Goal: Task Accomplishment & Management: Use online tool/utility

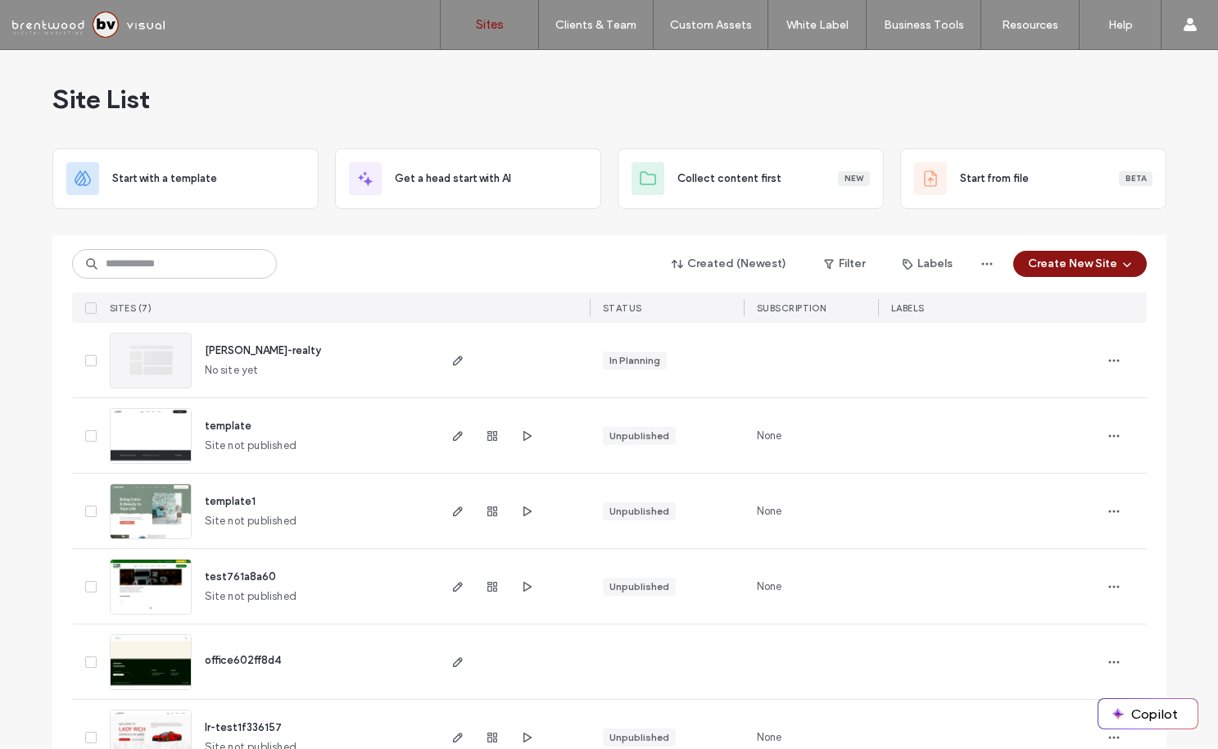
click at [708, 122] on div "Site List" at bounding box center [609, 99] width 1114 height 98
click at [818, 126] on div "Site List" at bounding box center [609, 99] width 1114 height 98
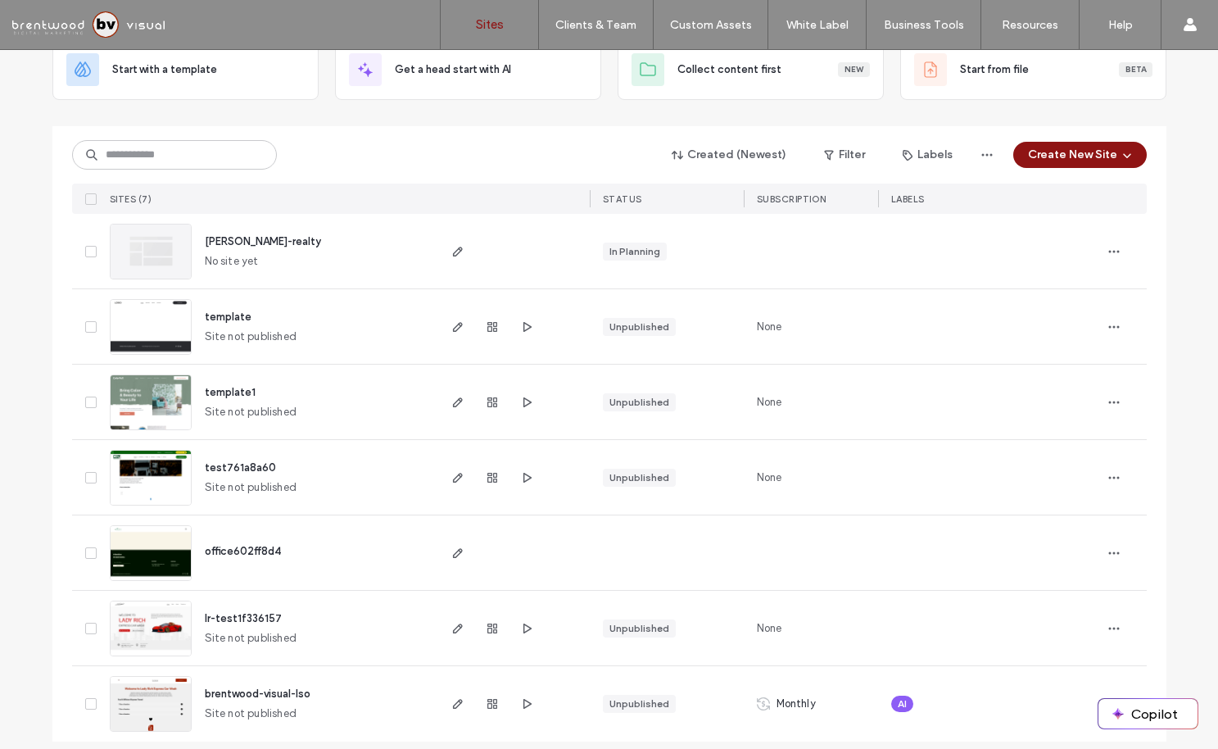
scroll to position [121, 0]
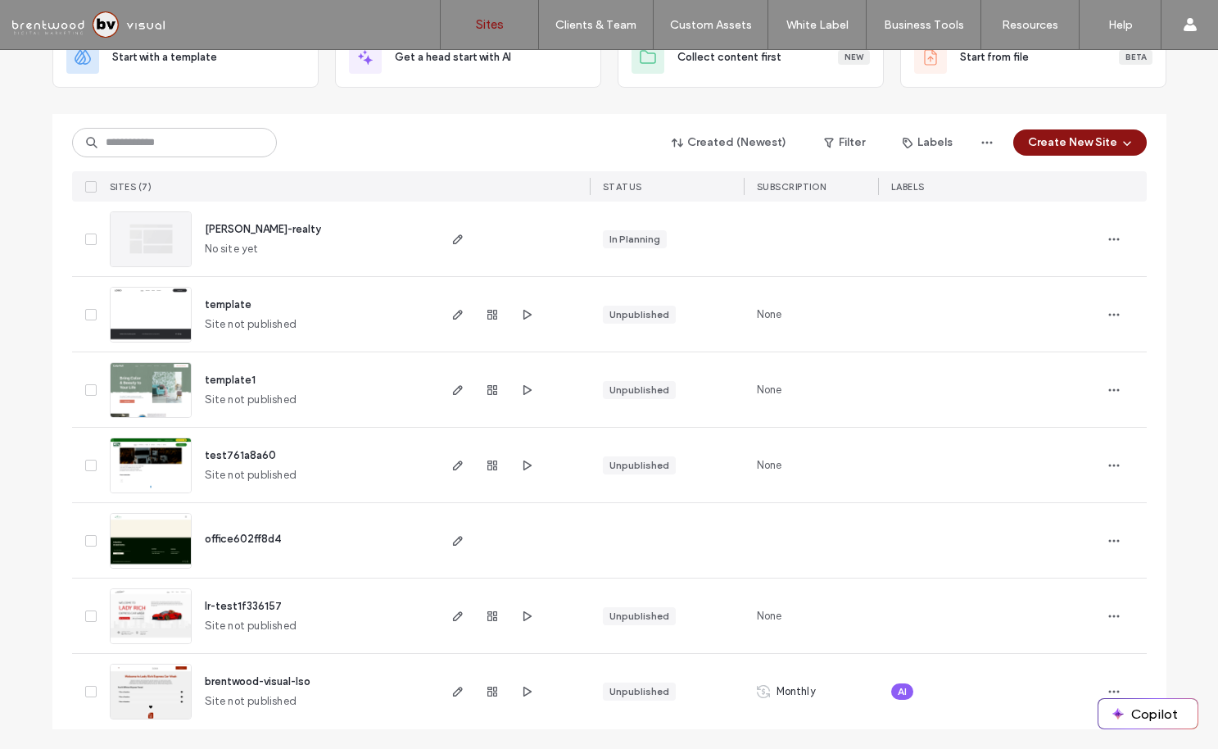
click at [166, 316] on img at bounding box center [151, 343] width 80 height 111
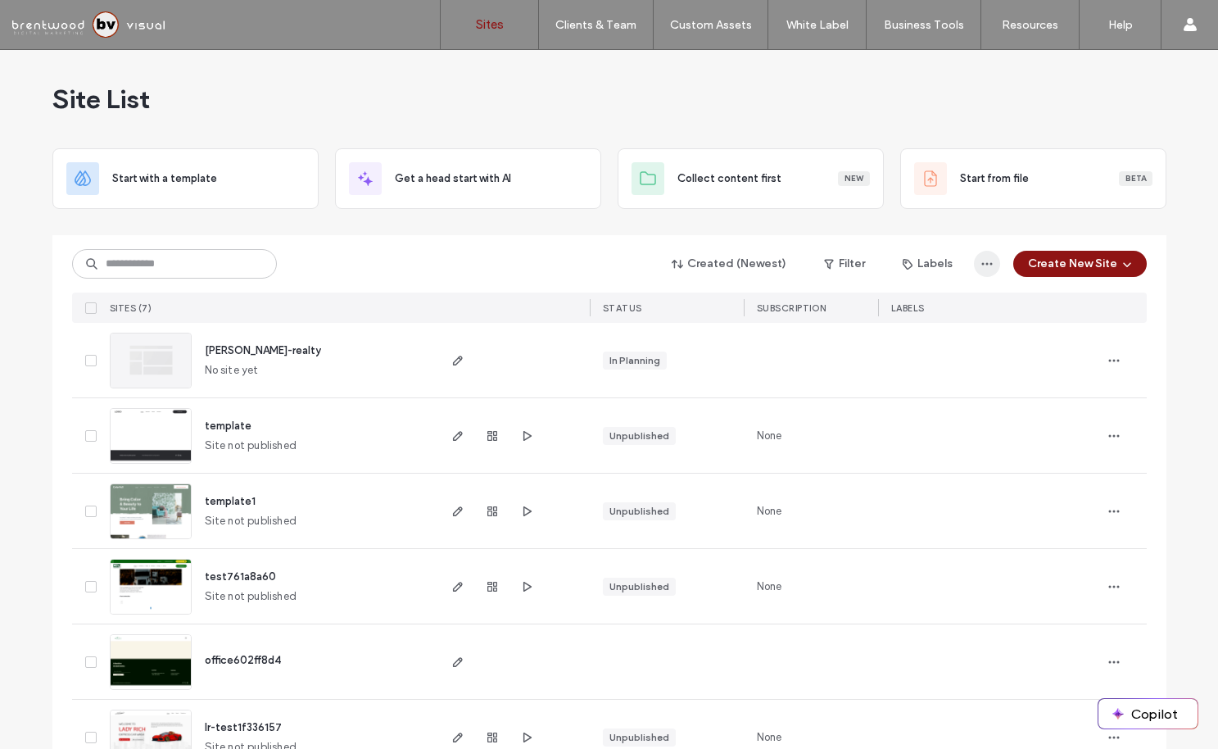
click at [985, 261] on icon "button" at bounding box center [987, 263] width 13 height 13
click at [540, 273] on div "Created (Newest) Filter Labels Create New Site" at bounding box center [609, 263] width 1075 height 31
click at [1109, 354] on icon "button" at bounding box center [1114, 360] width 13 height 13
click at [1187, 246] on div "Site List Start with a template Get a head start with AI Collect content first …" at bounding box center [609, 460] width 1218 height 820
click at [767, 270] on button "Created (Newest)" at bounding box center [729, 264] width 143 height 26
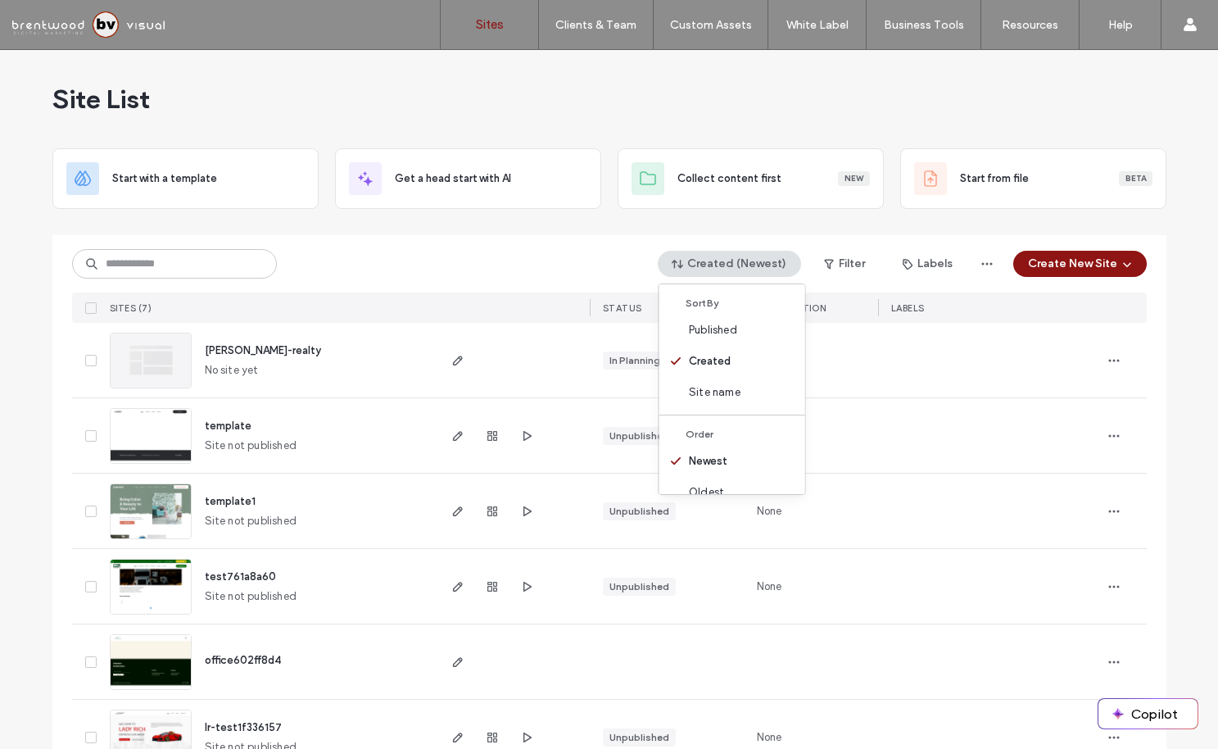
click at [565, 254] on div "Created (Newest) Filter Labels Create New Site" at bounding box center [609, 263] width 1075 height 31
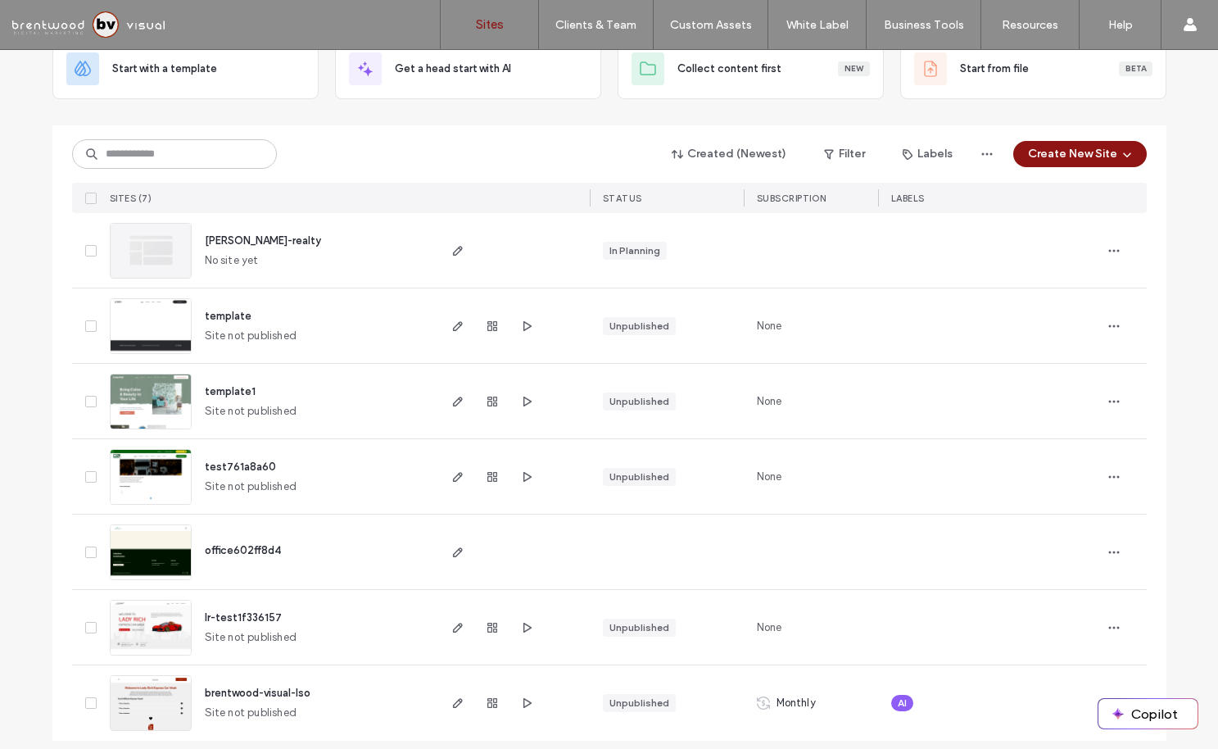
scroll to position [117, 0]
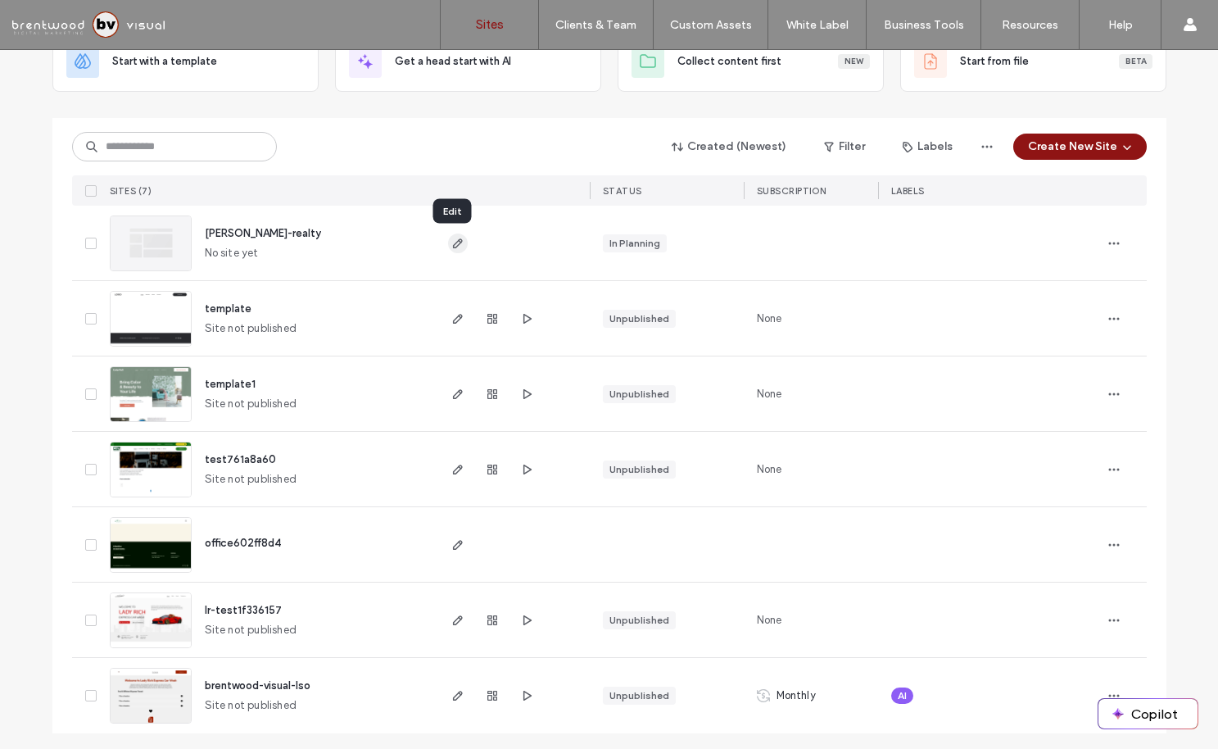
click at [453, 240] on use "button" at bounding box center [457, 243] width 10 height 10
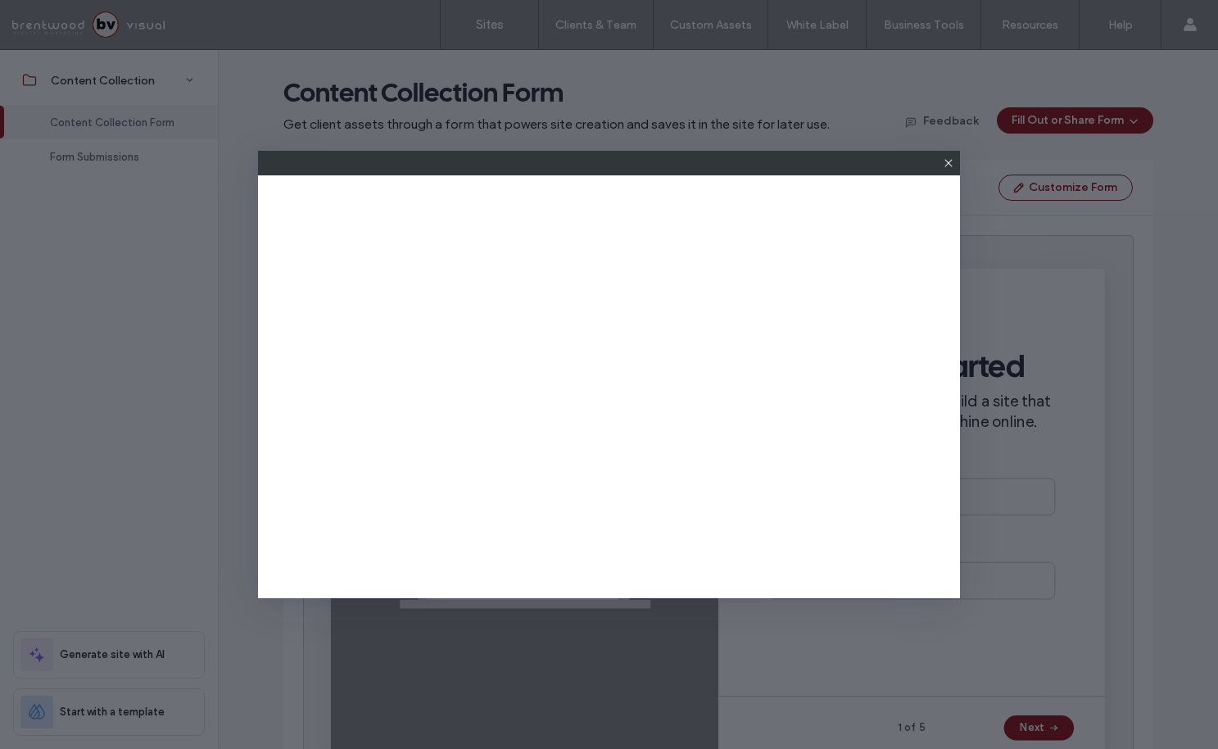
click at [955, 165] on icon at bounding box center [948, 162] width 13 height 13
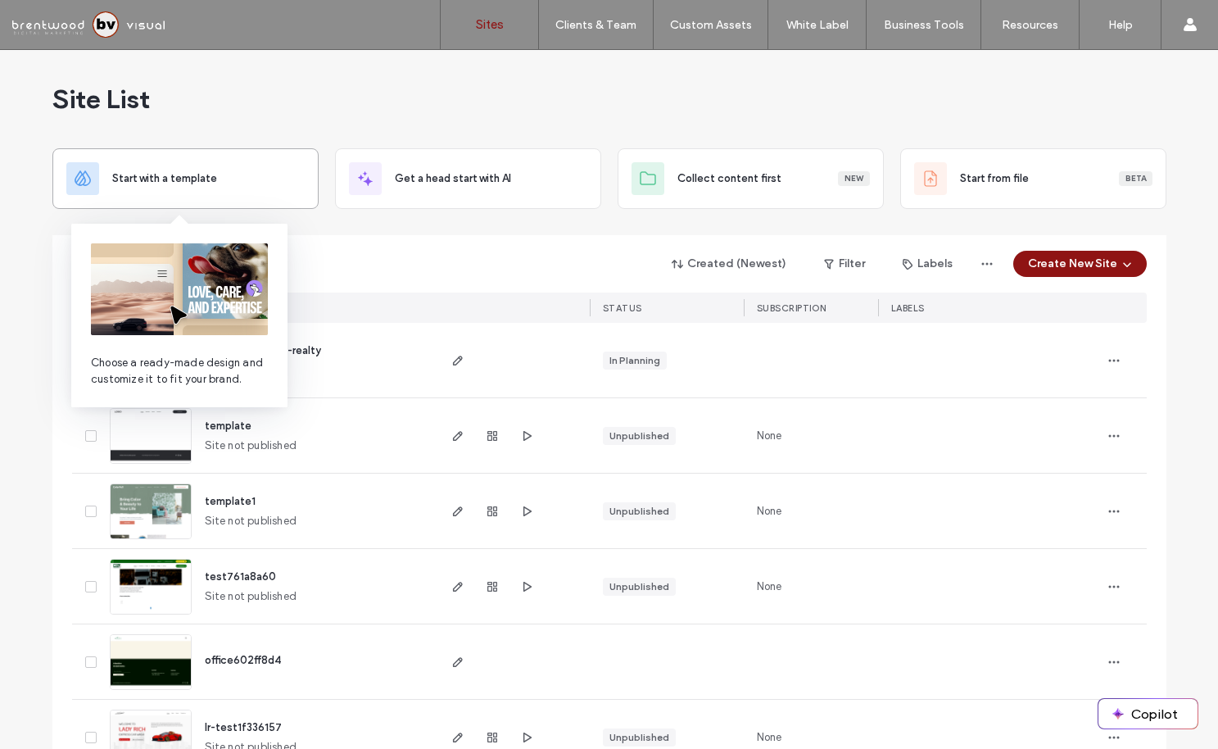
click at [216, 189] on div "Start with a template" at bounding box center [185, 178] width 238 height 33
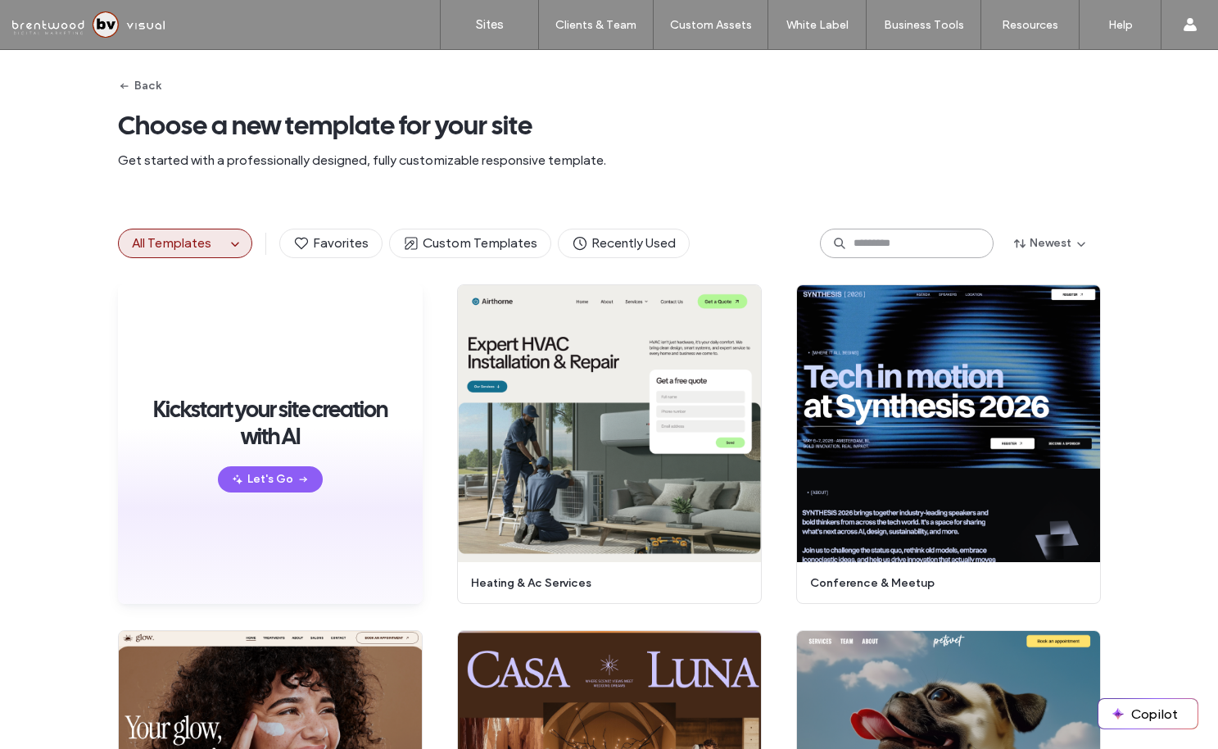
click at [881, 250] on input at bounding box center [907, 243] width 174 height 29
type input "*"
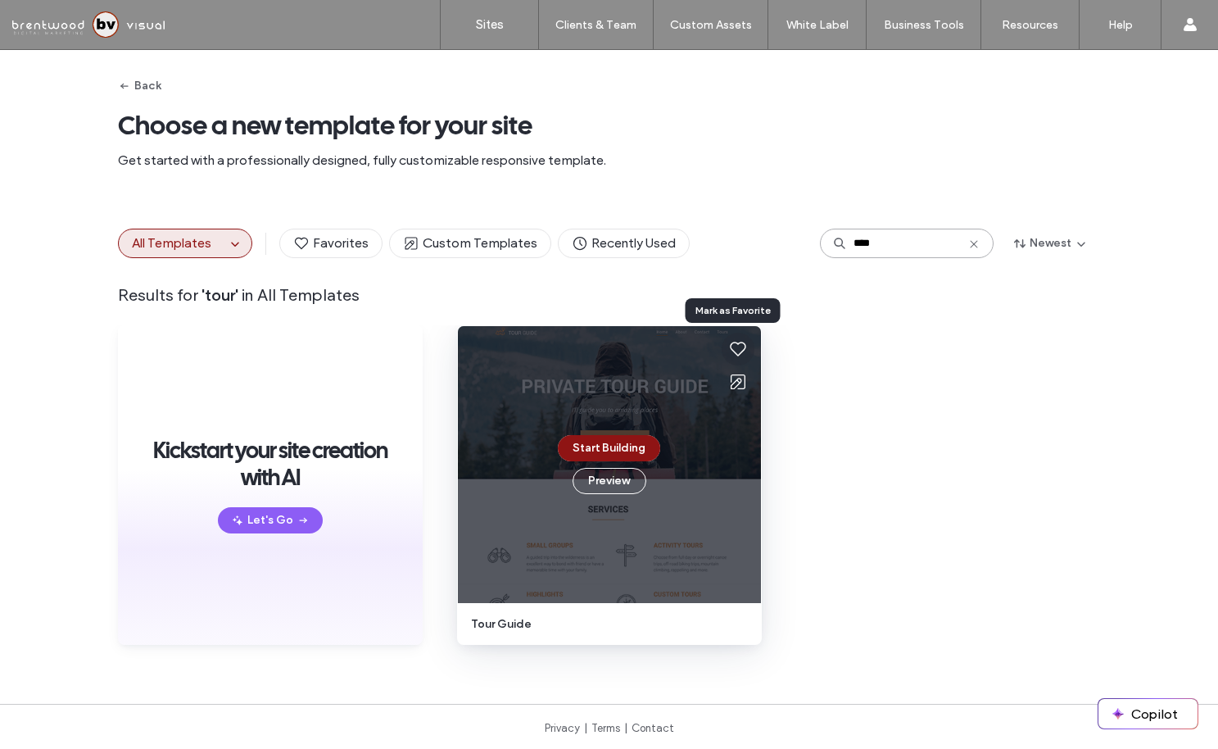
type input "****"
click at [736, 349] on icon at bounding box center [738, 349] width 20 height 20
drag, startPoint x: 905, startPoint y: 252, endPoint x: 805, endPoint y: 251, distance: 100.8
click at [805, 251] on div "All Templates Favorites Custom Templates Recently Used **** Newest" at bounding box center [609, 243] width 983 height 29
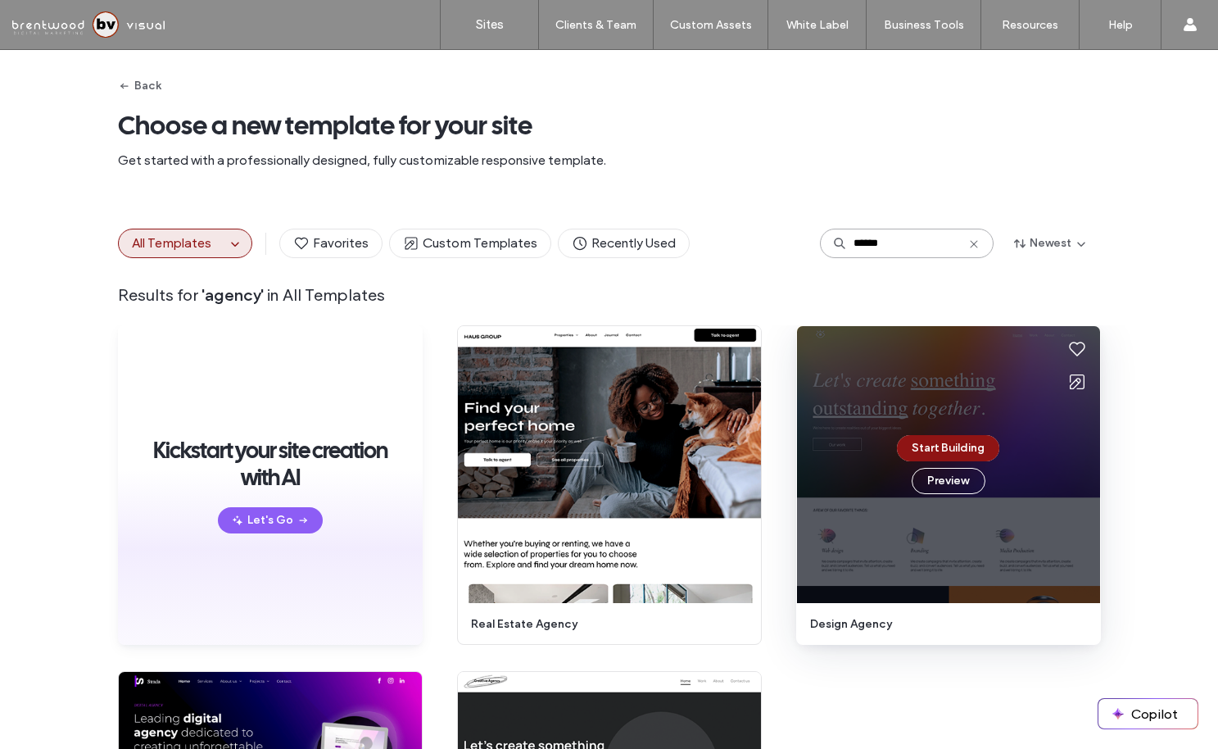
type input "******"
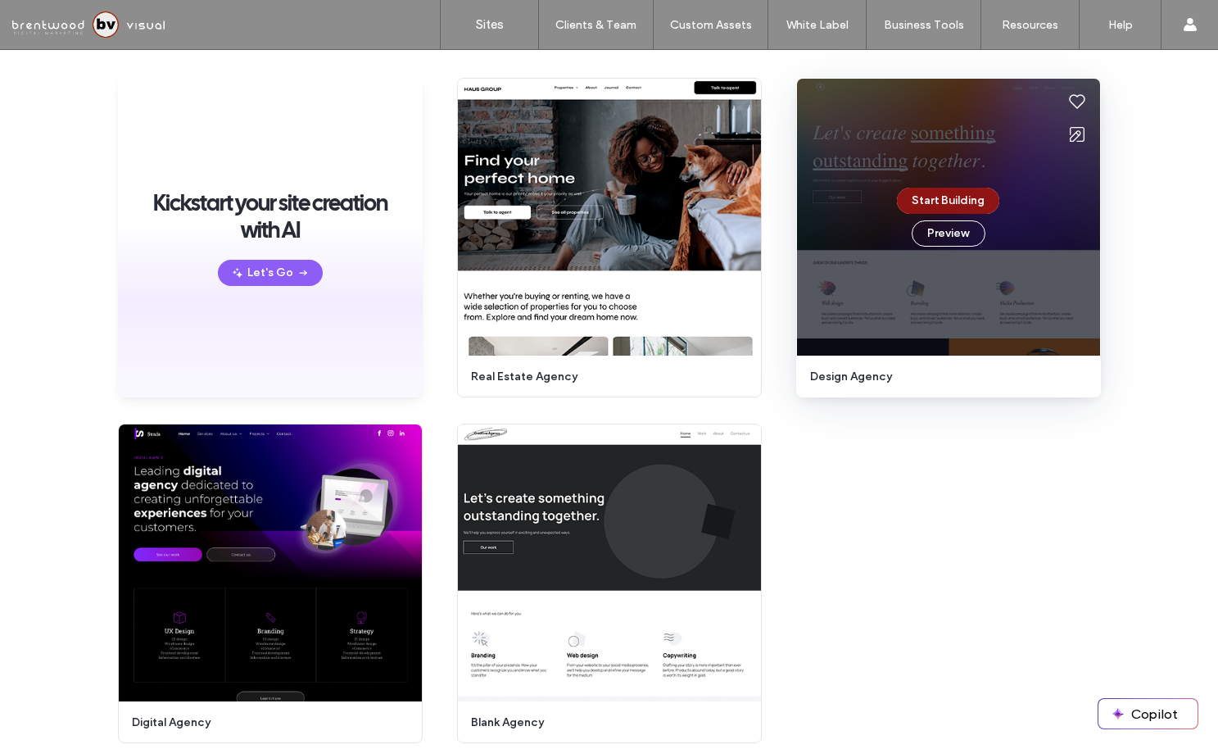
scroll to position [147, 0]
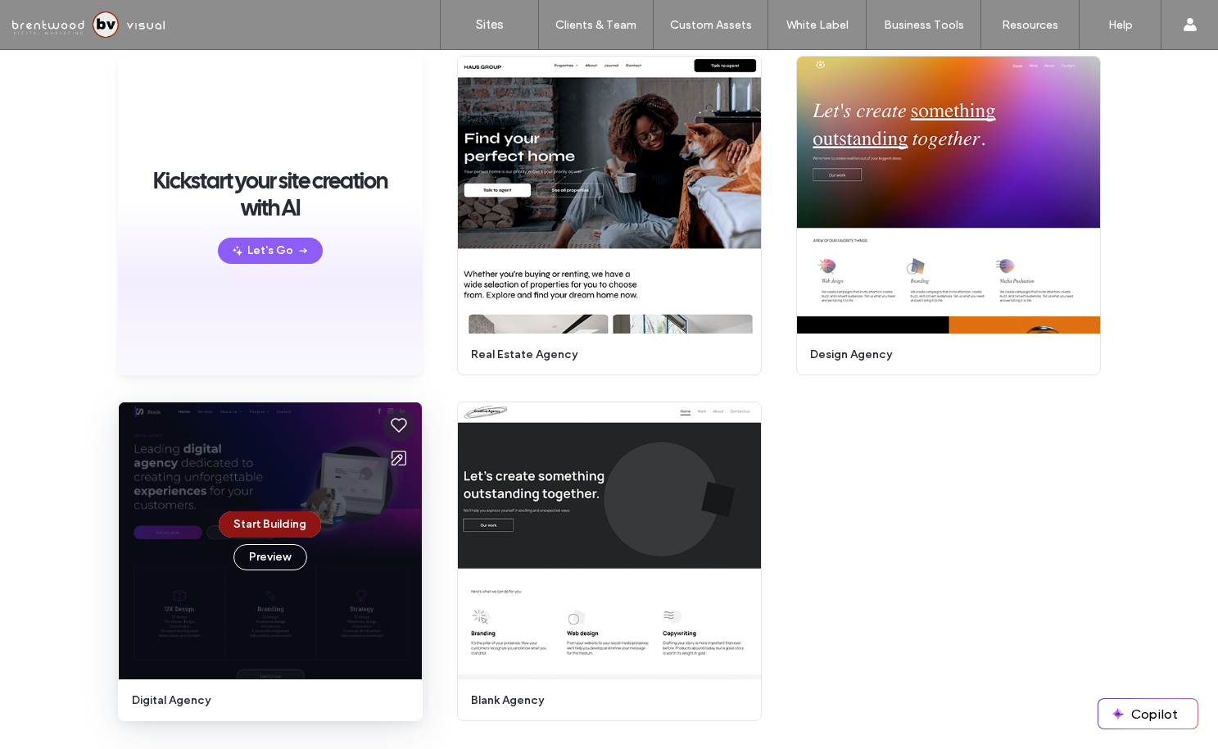
click at [393, 428] on icon at bounding box center [399, 425] width 20 height 20
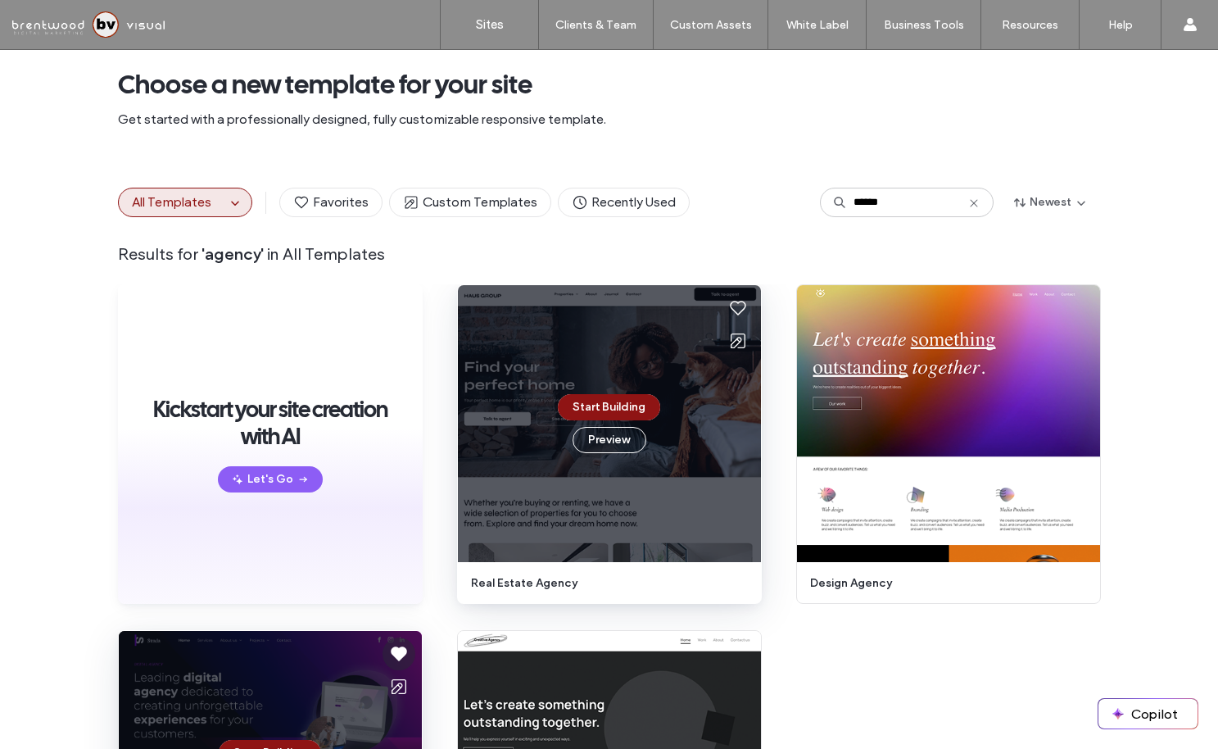
scroll to position [0, 0]
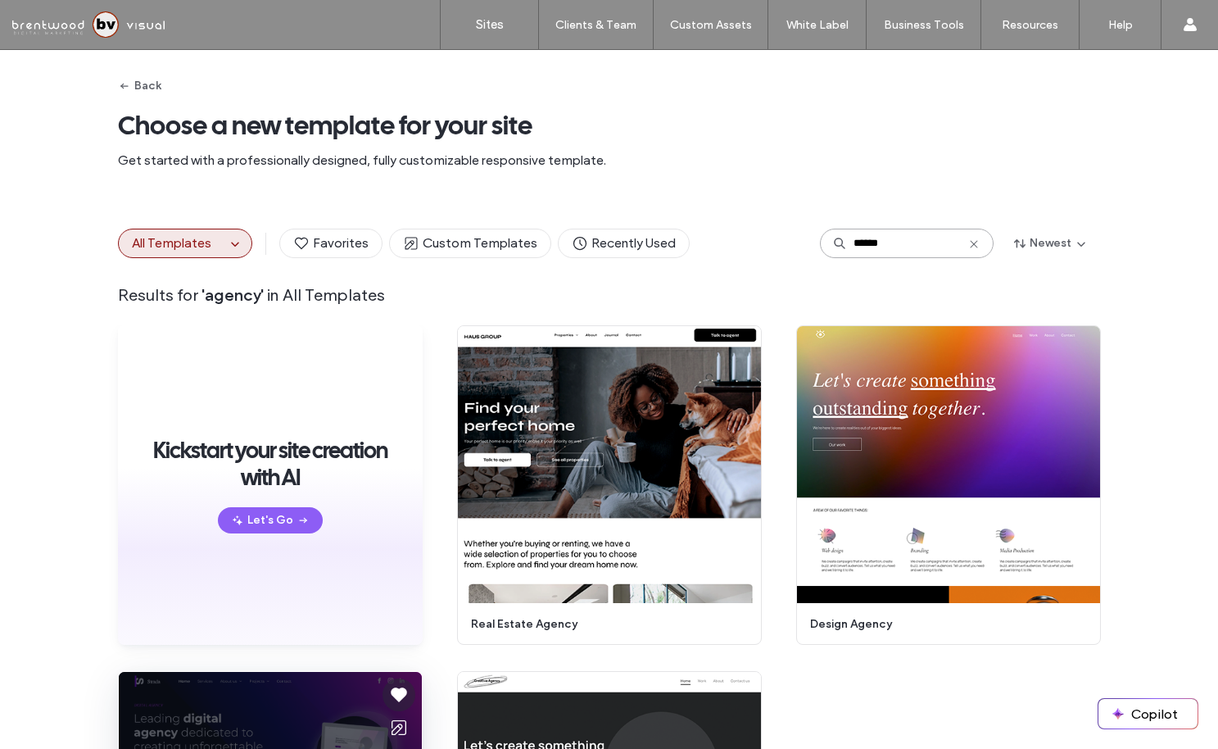
drag, startPoint x: 894, startPoint y: 242, endPoint x: 796, endPoint y: 232, distance: 98.8
click at [796, 232] on div "All Templates Favorites Custom Templates Recently Used ****** Newest" at bounding box center [609, 243] width 983 height 29
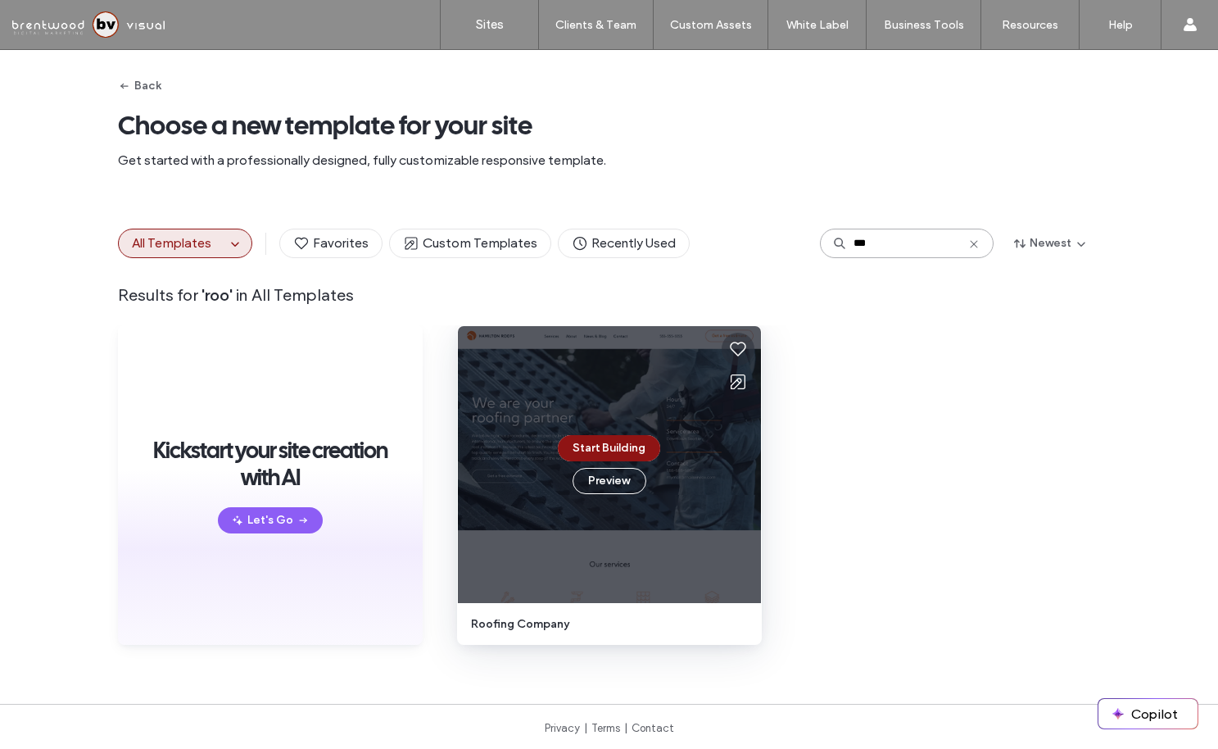
type input "***"
click at [734, 352] on icon at bounding box center [738, 349] width 20 height 20
drag, startPoint x: 893, startPoint y: 249, endPoint x: 796, endPoint y: 242, distance: 97.0
click at [799, 243] on div "All Templates Favorites Custom Templates Recently Used *** Newest" at bounding box center [609, 243] width 983 height 29
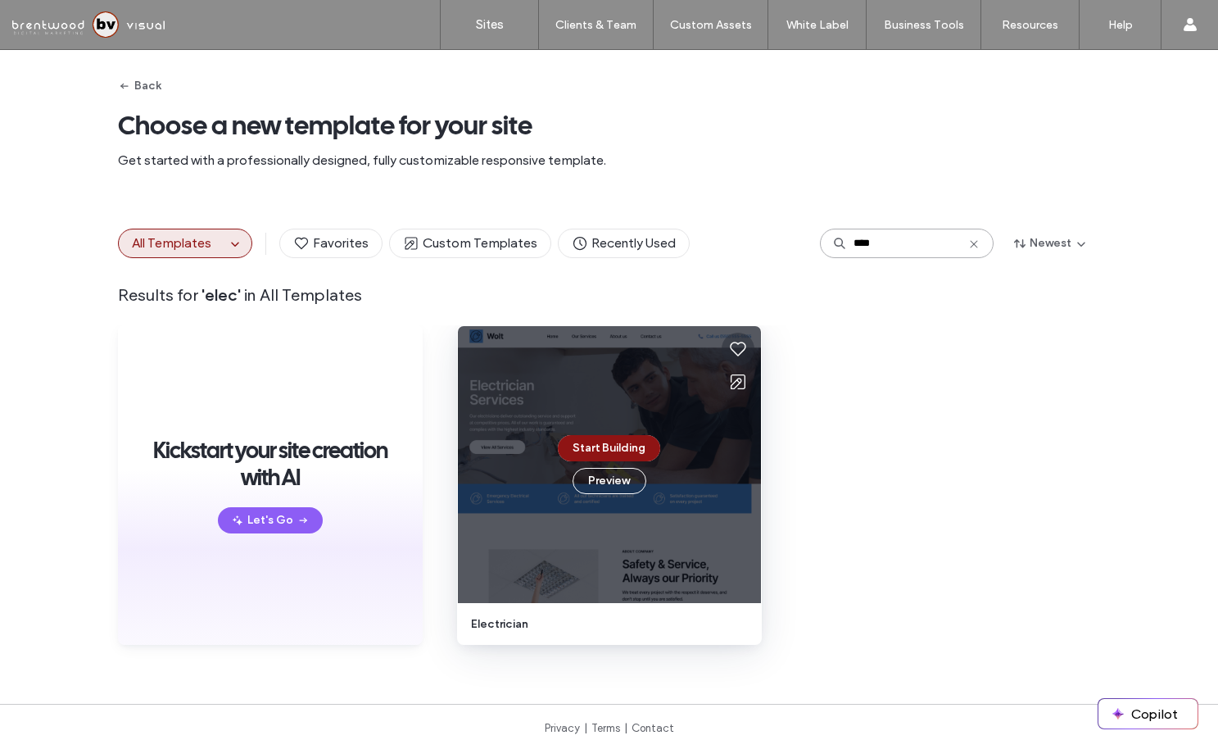
type input "****"
click at [738, 352] on icon at bounding box center [738, 349] width 20 height 20
drag, startPoint x: 915, startPoint y: 238, endPoint x: 814, endPoint y: 238, distance: 101.6
click at [815, 238] on div "All Templates Favorites Custom Templates Recently Used **** Newest" at bounding box center [609, 243] width 983 height 29
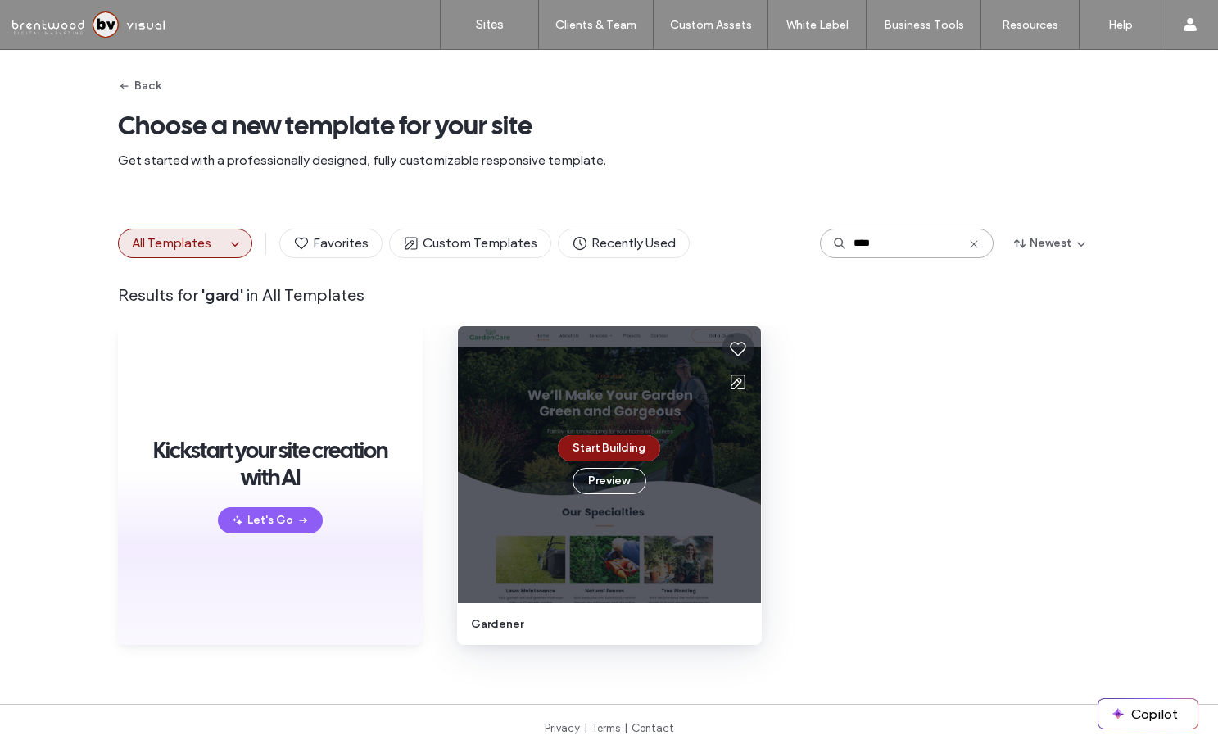
type input "****"
click at [731, 352] on icon at bounding box center [738, 349] width 20 height 20
click at [917, 159] on span "Get started with a professionally designed, fully customizable responsive templ…" at bounding box center [609, 161] width 983 height 18
click at [359, 239] on span "Favorites" at bounding box center [330, 243] width 75 height 18
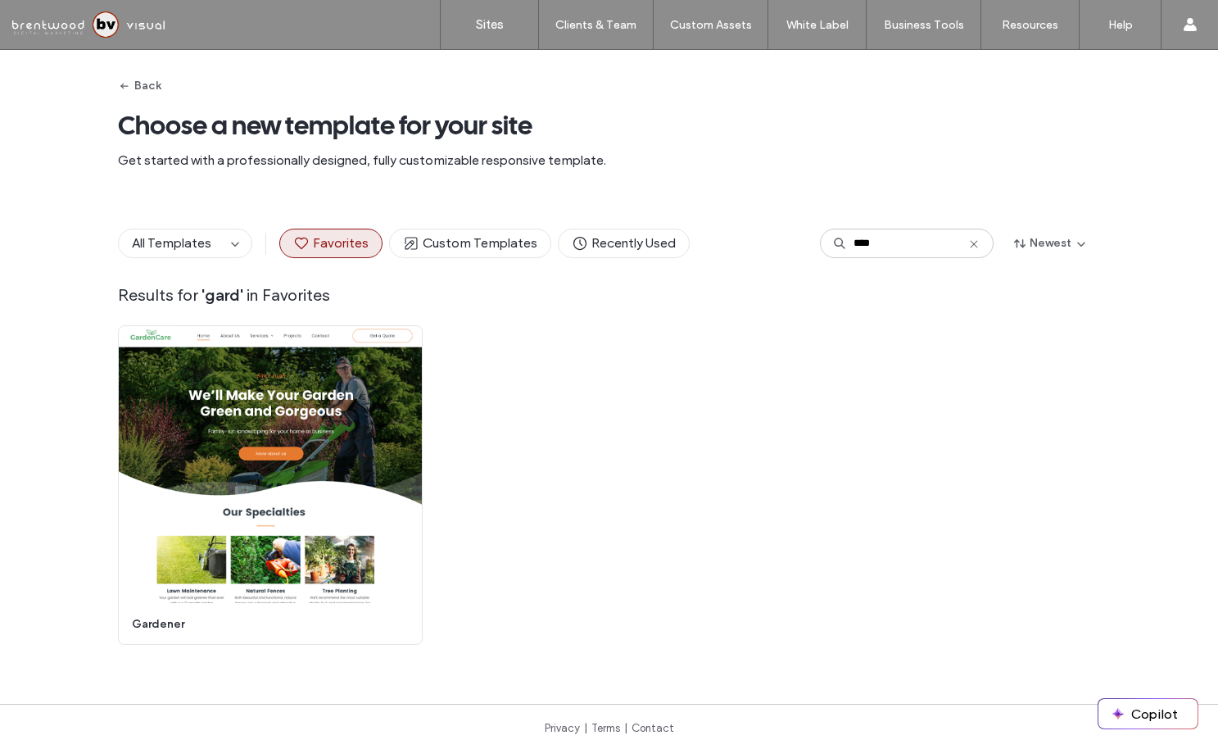
click at [970, 243] on use at bounding box center [973, 243] width 7 height 7
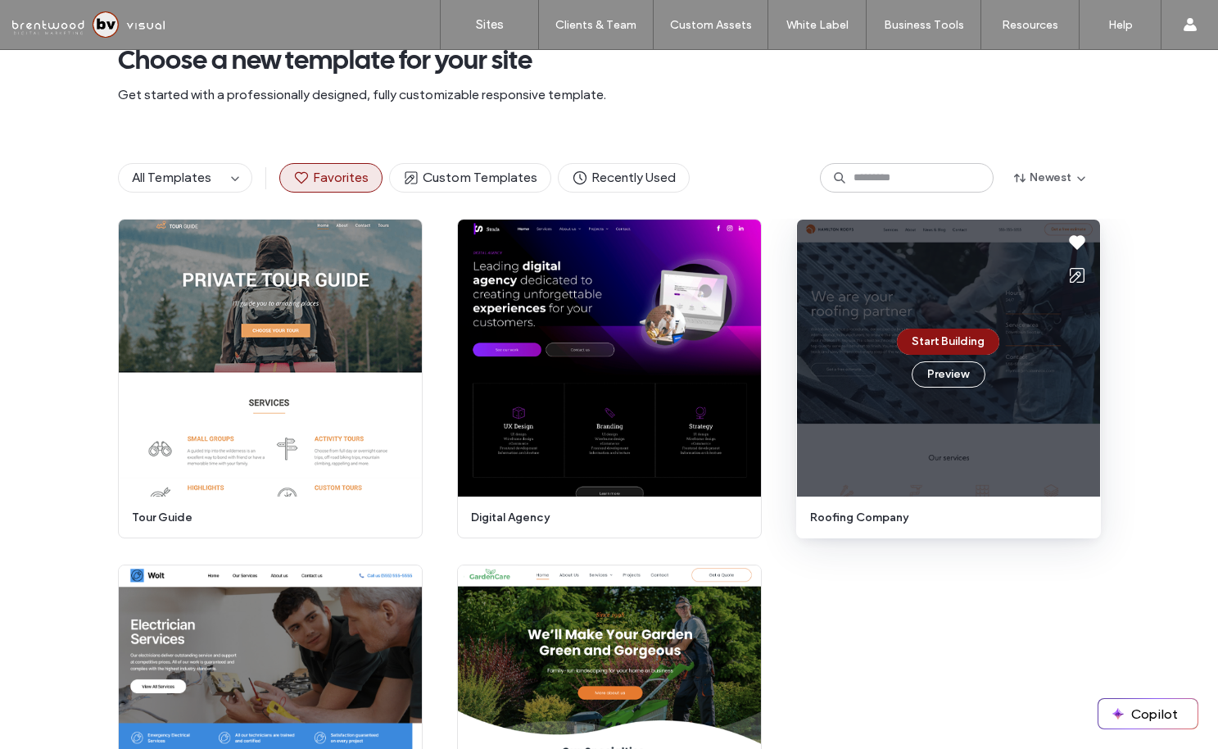
scroll to position [45, 0]
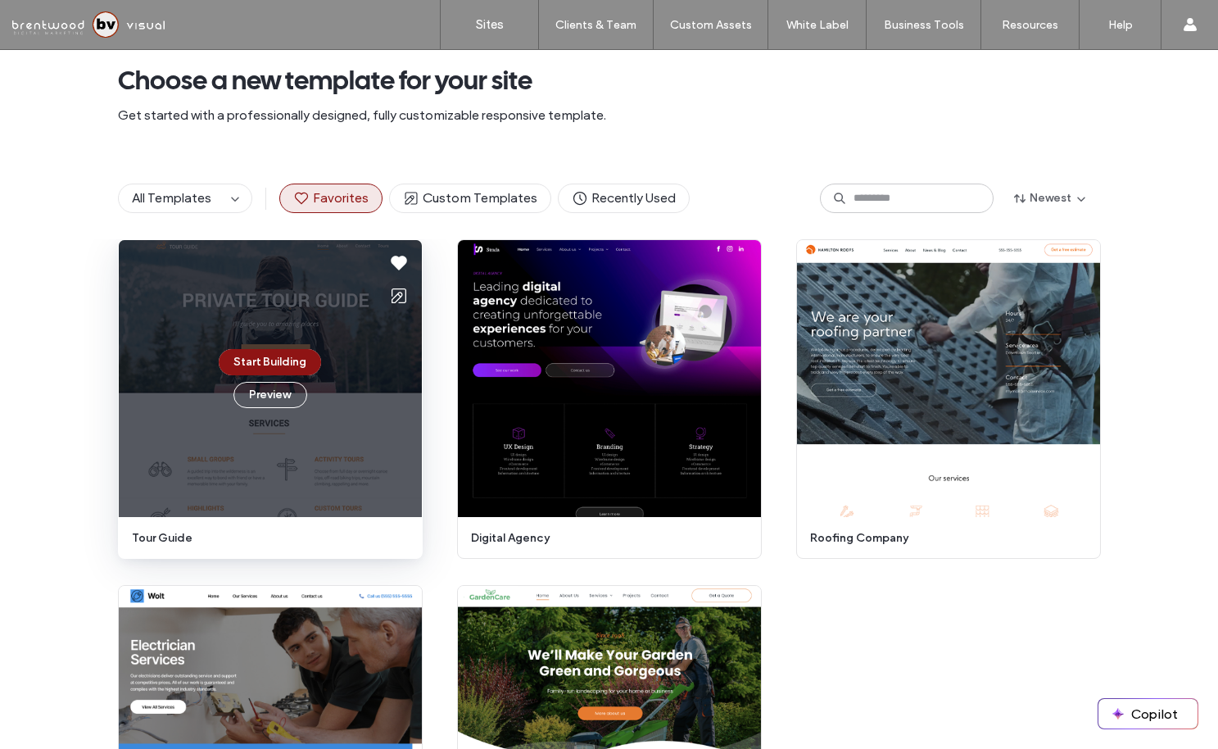
click at [392, 297] on icon at bounding box center [399, 296] width 20 height 20
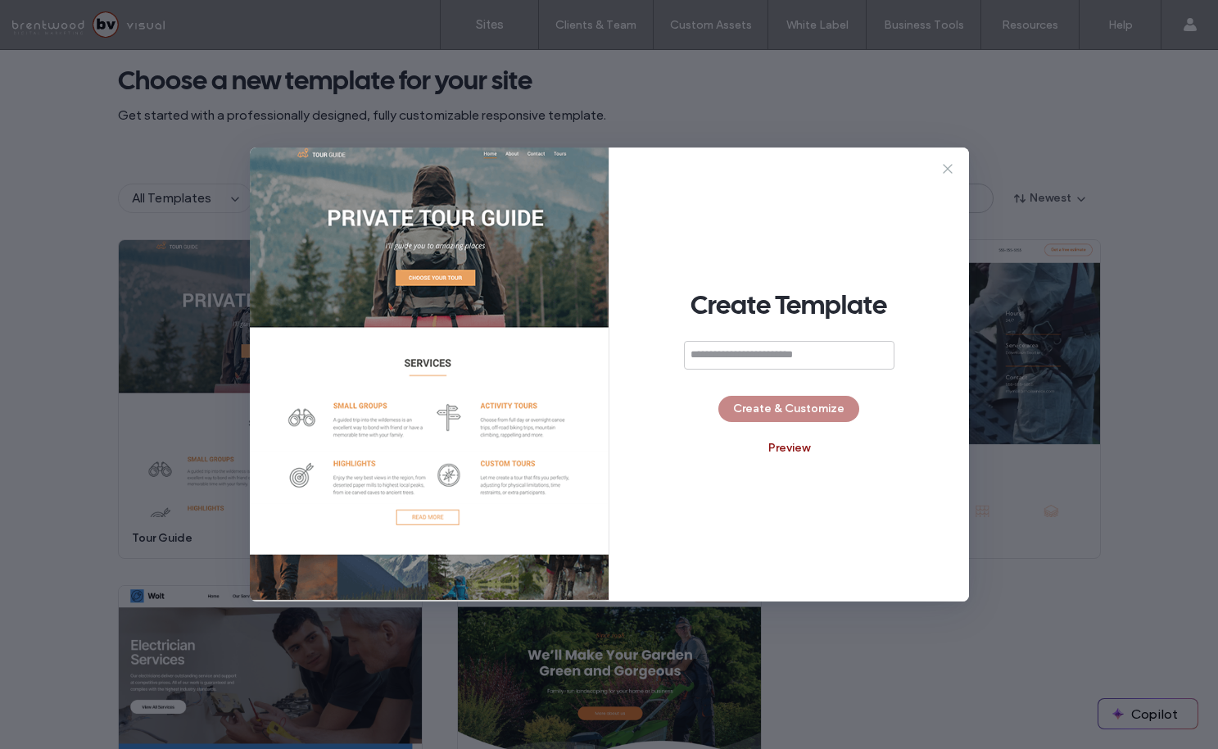
click at [950, 172] on icon at bounding box center [948, 169] width 16 height 16
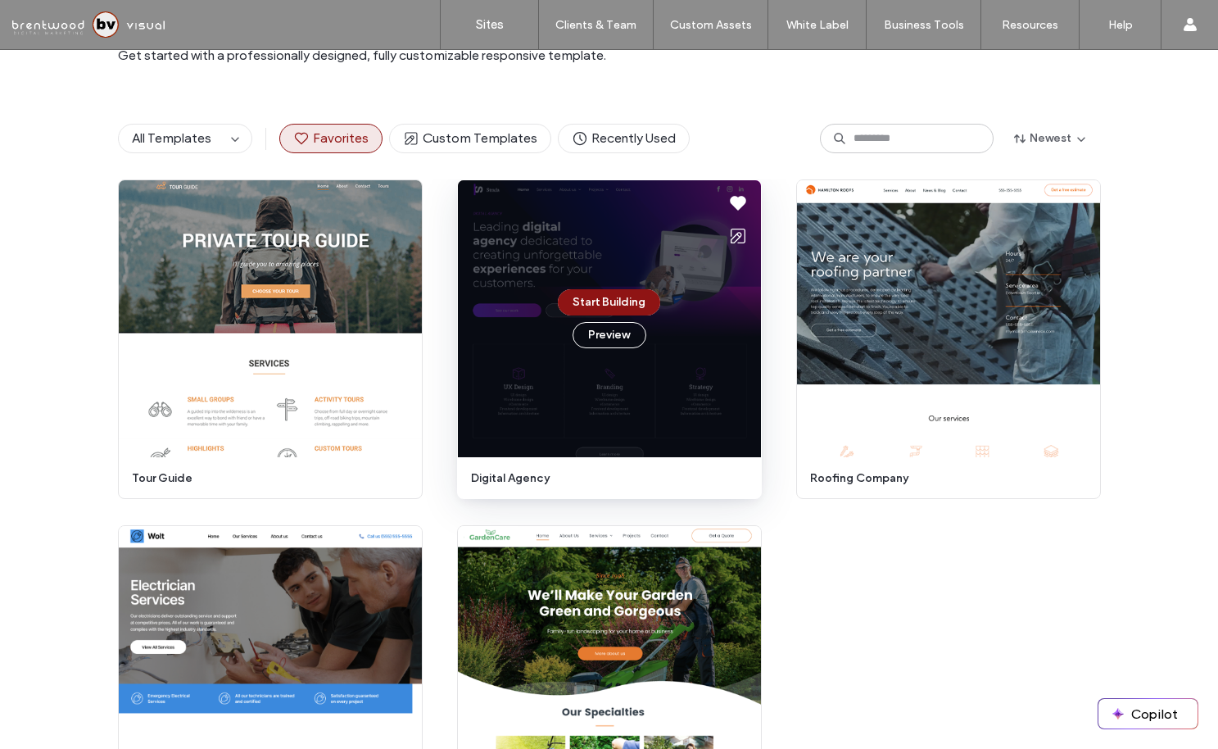
scroll to position [0, 0]
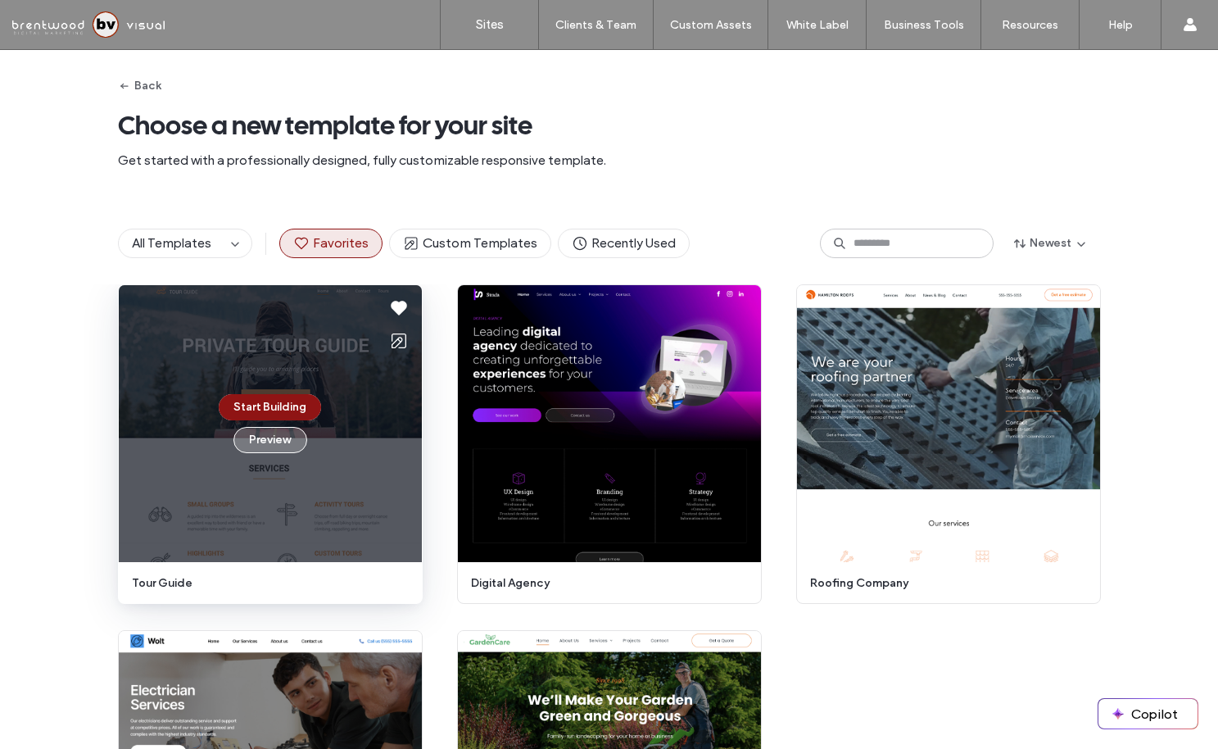
click at [266, 438] on button "Preview" at bounding box center [271, 440] width 74 height 26
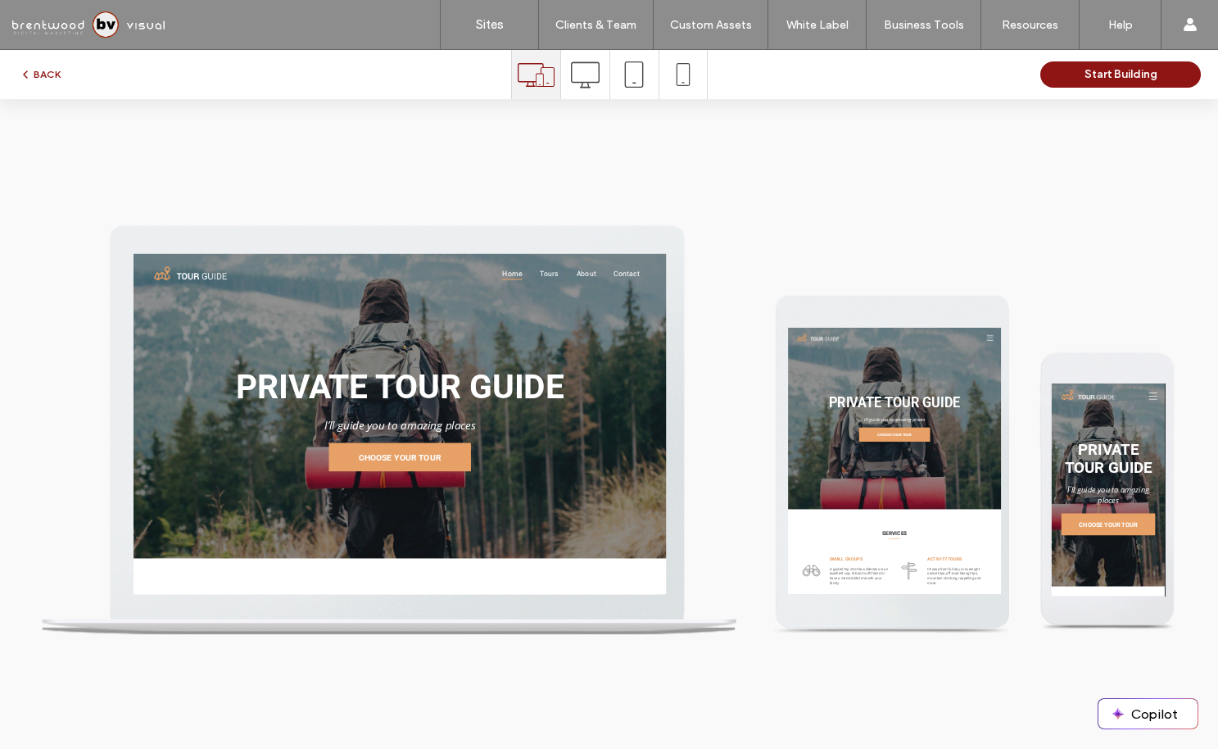
click at [583, 77] on icon at bounding box center [585, 75] width 29 height 29
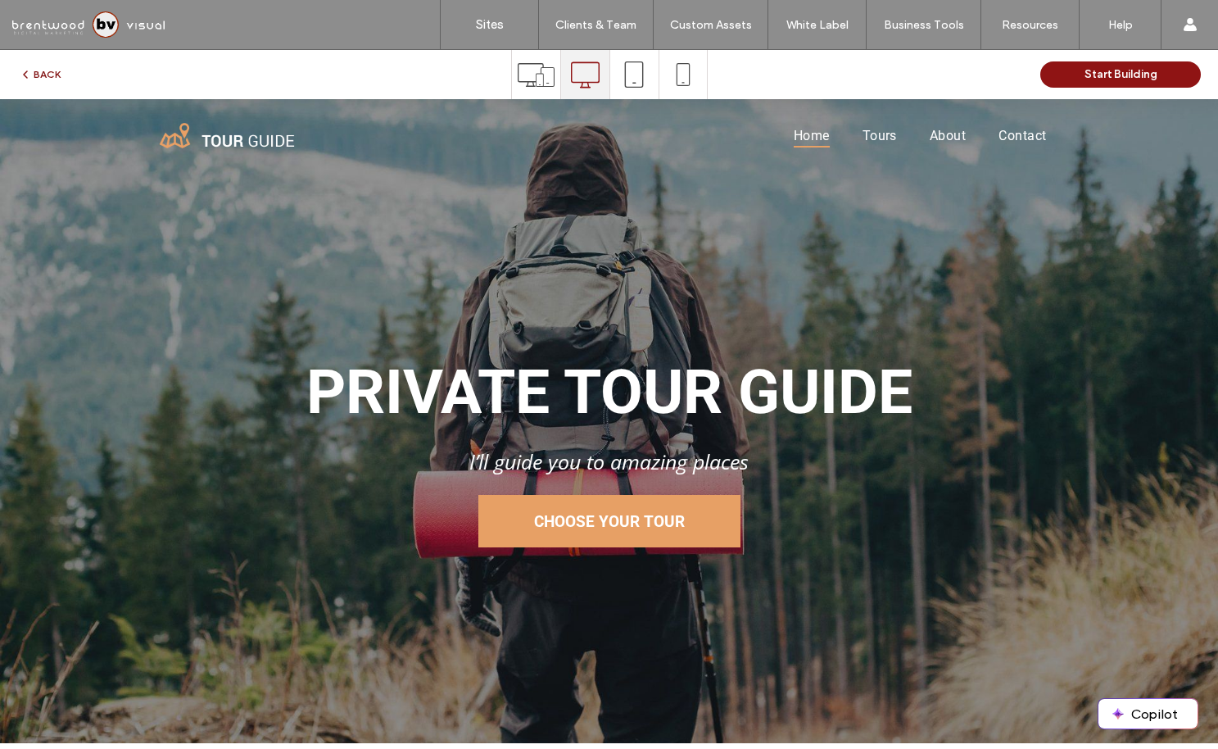
click at [34, 73] on button "BACK" at bounding box center [40, 75] width 42 height 20
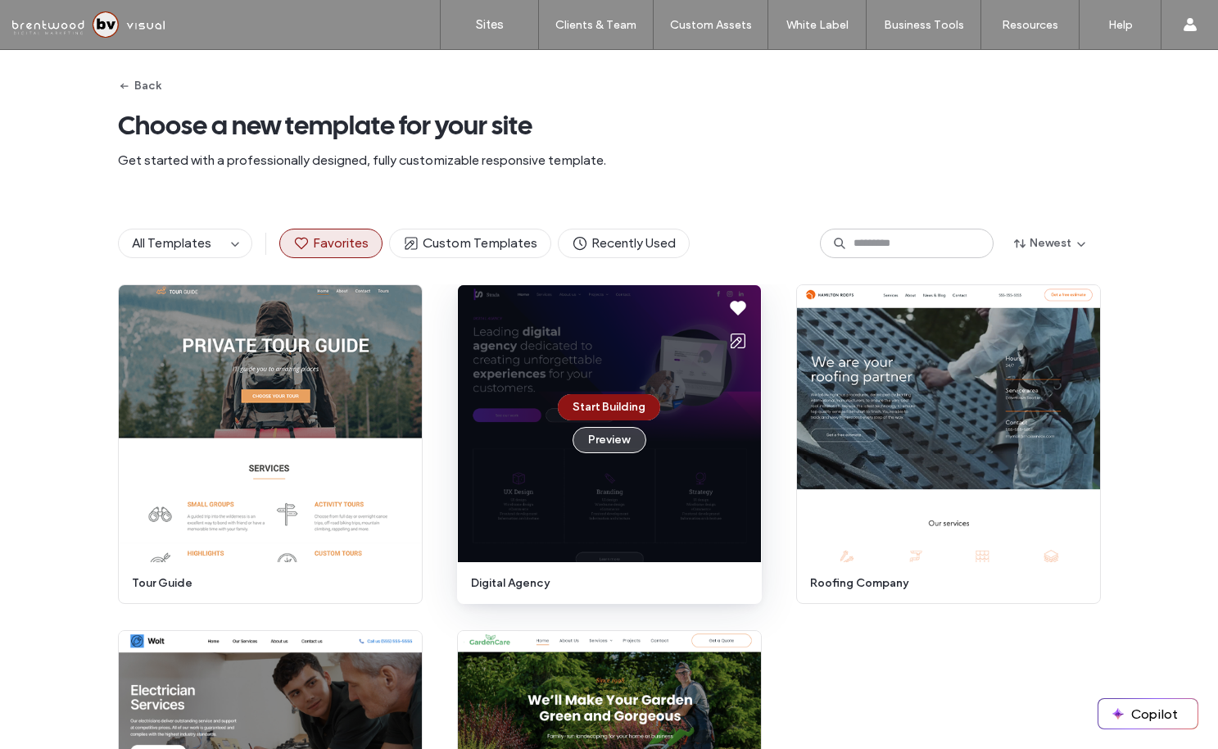
click at [624, 434] on button "Preview" at bounding box center [610, 440] width 74 height 26
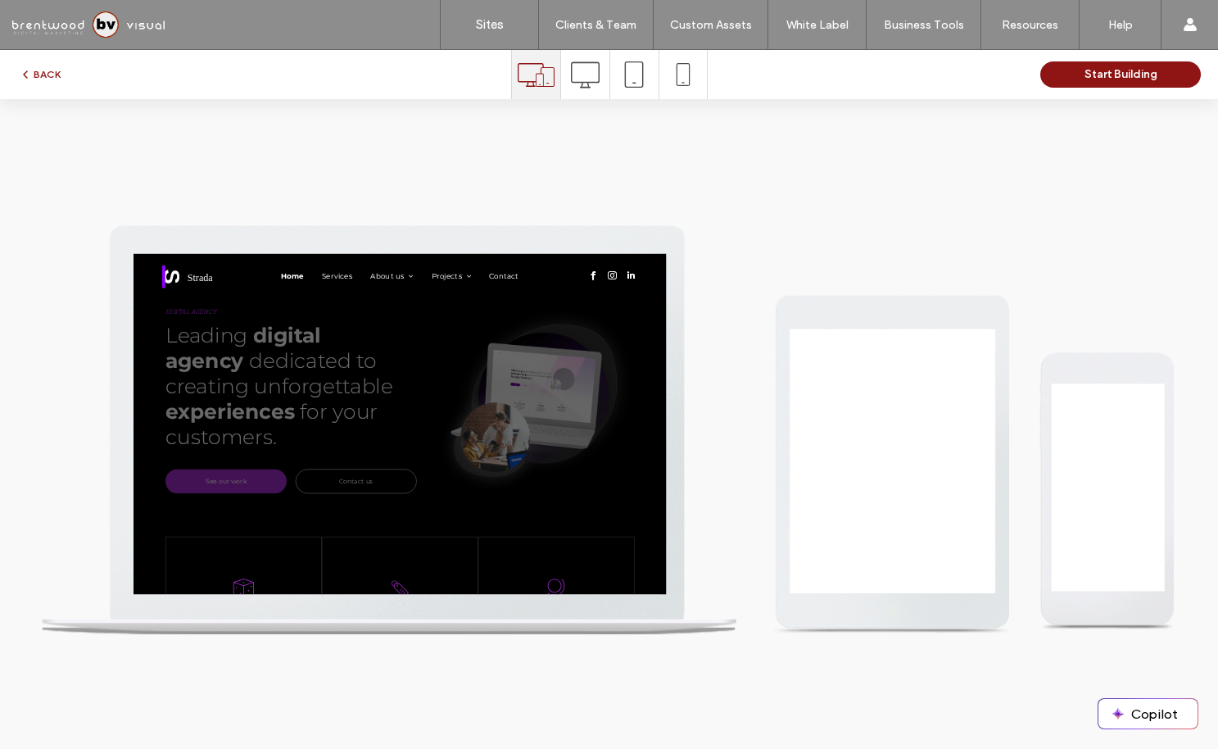
click at [592, 85] on icon at bounding box center [585, 75] width 29 height 29
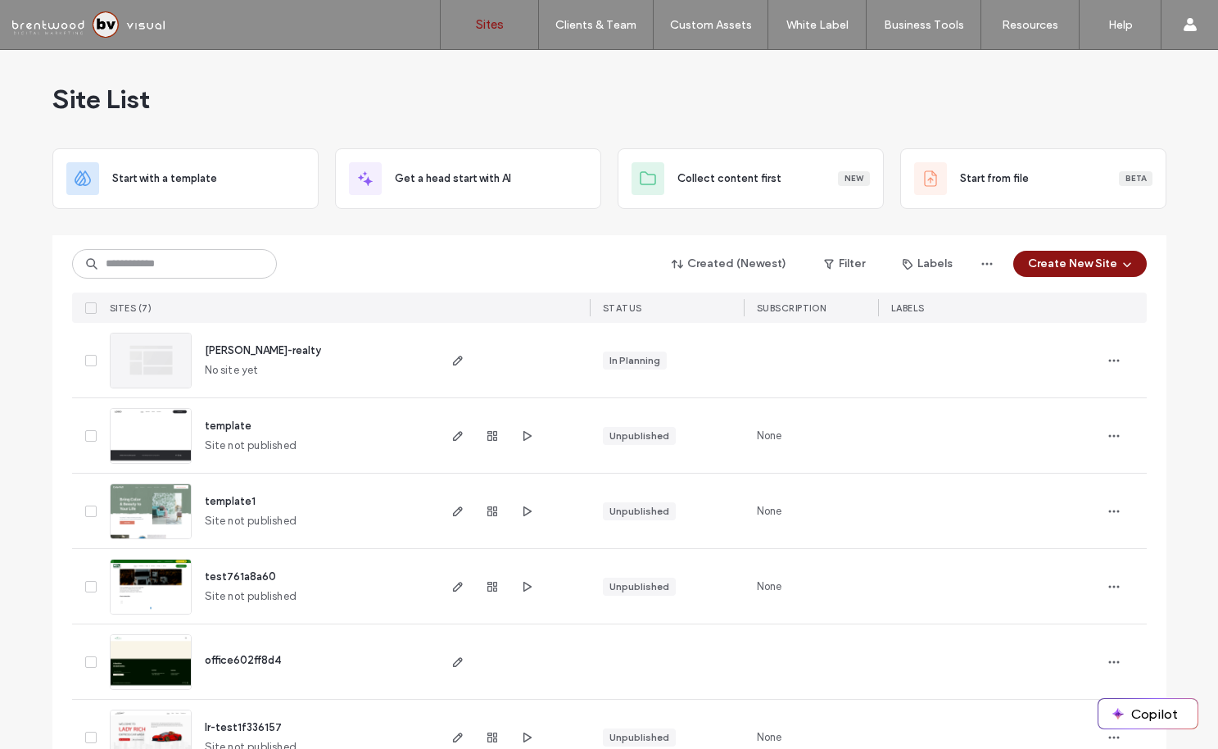
click at [650, 97] on div "Site List" at bounding box center [609, 99] width 1114 height 98
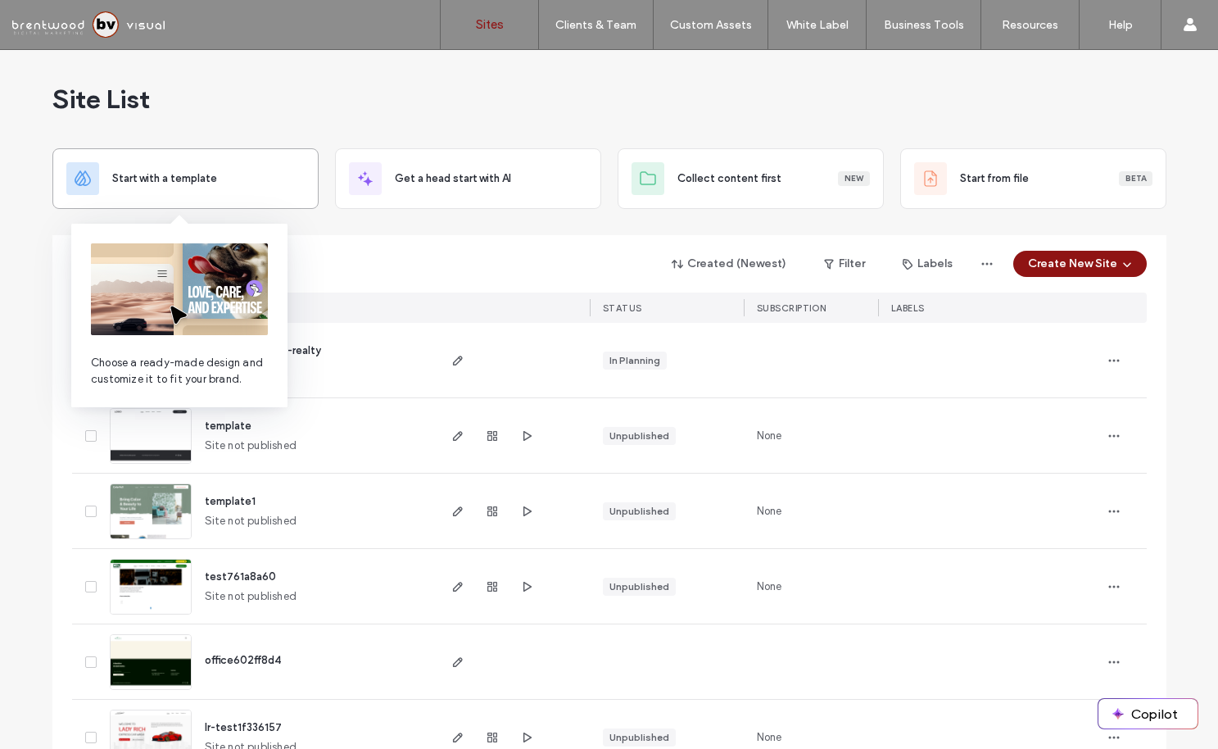
click at [247, 195] on div "Start with a template" at bounding box center [185, 178] width 266 height 61
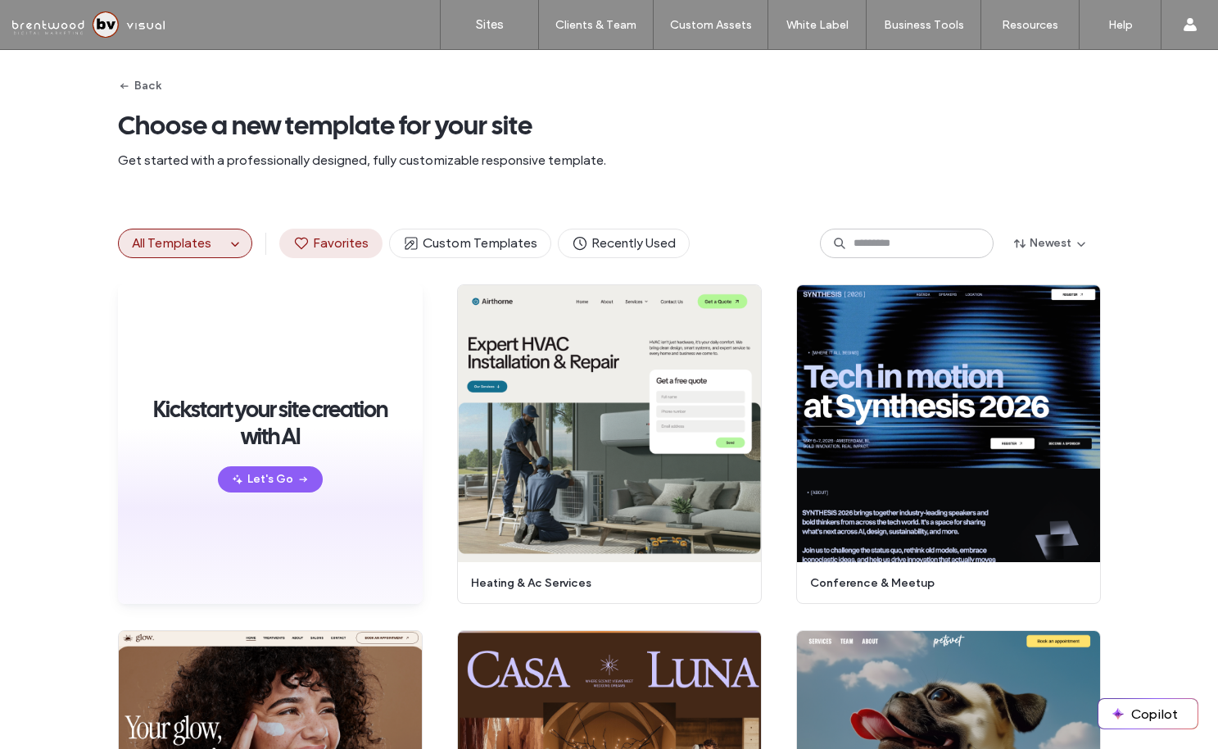
click at [338, 234] on button "Favorites" at bounding box center [330, 243] width 103 height 29
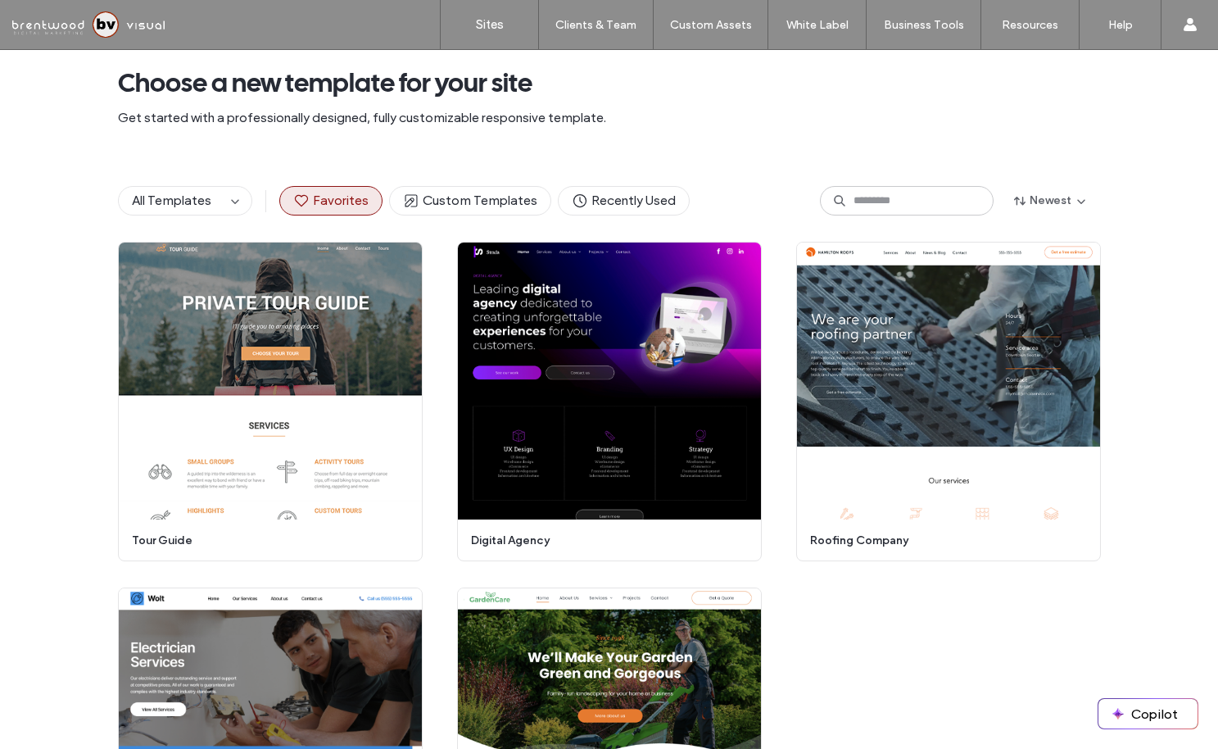
scroll to position [42, 0]
